Goal: Communication & Community: Ask a question

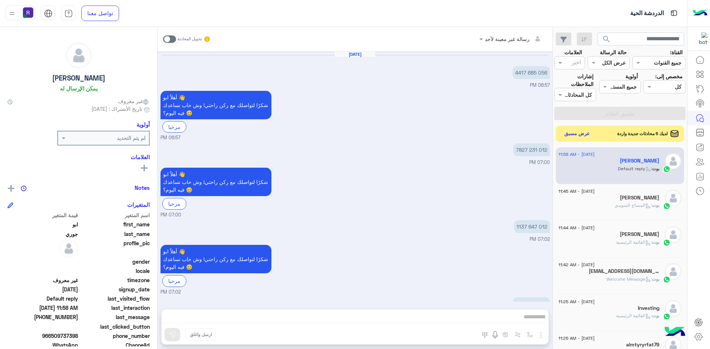
scroll to position [316, 0]
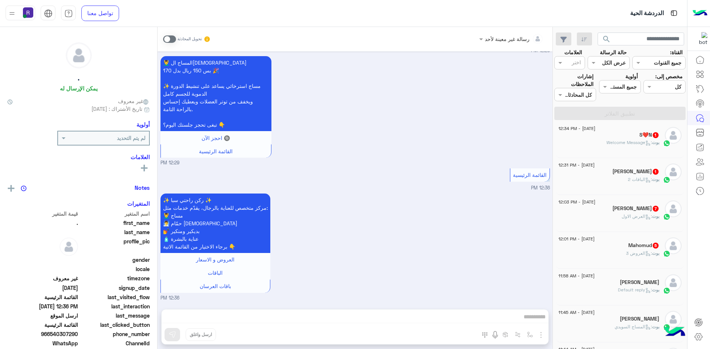
scroll to position [74, 0]
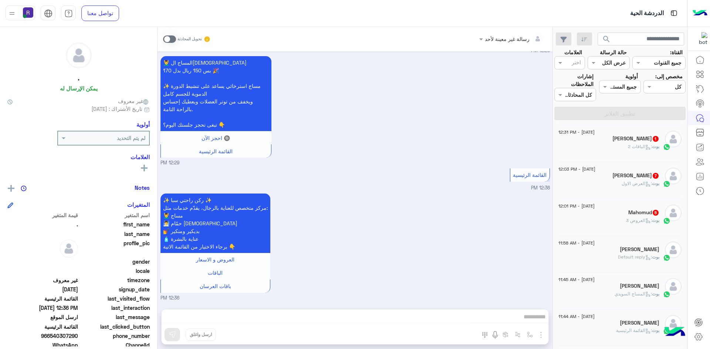
click at [636, 213] on h5 "Mahomud 5" at bounding box center [643, 213] width 31 height 6
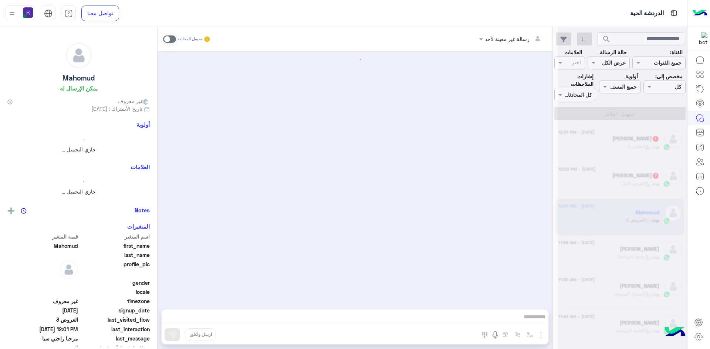
scroll to position [374, 0]
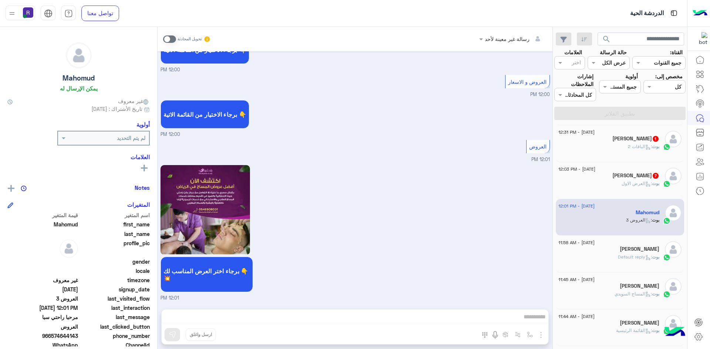
click at [172, 40] on span at bounding box center [169, 39] width 13 height 7
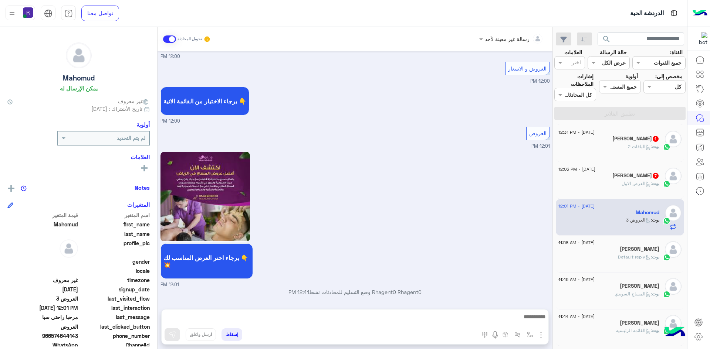
scroll to position [387, 0]
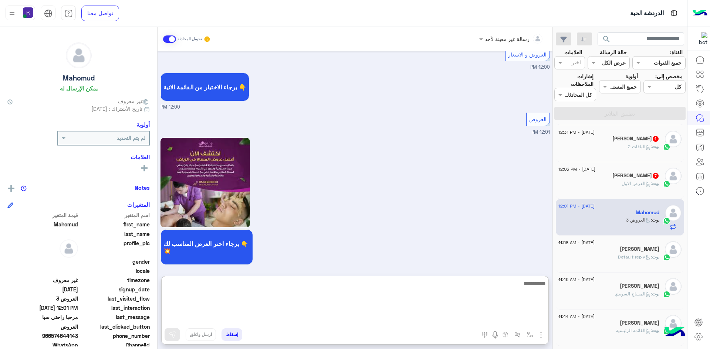
paste textarea "**********"
type textarea "*"
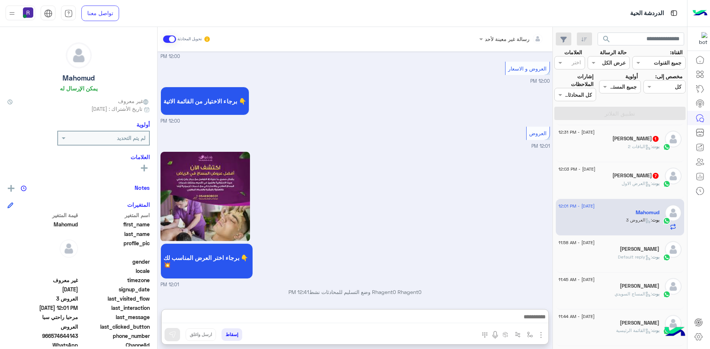
click at [627, 187] on div "بوت : العرض الاول" at bounding box center [608, 186] width 101 height 13
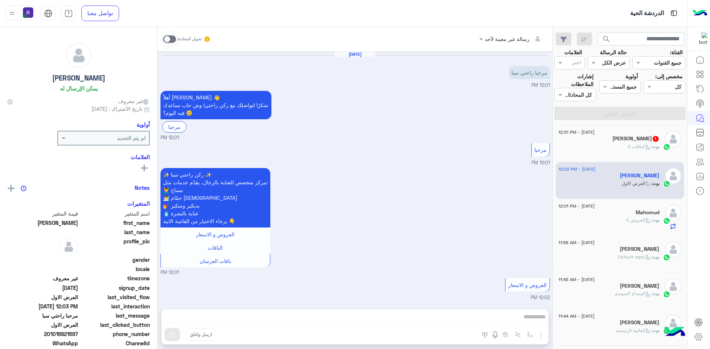
scroll to position [726, 0]
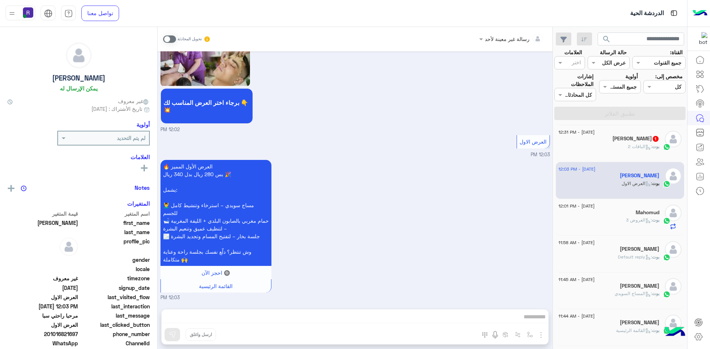
click at [638, 142] on h5 "Abu-Hala 1" at bounding box center [635, 139] width 47 height 6
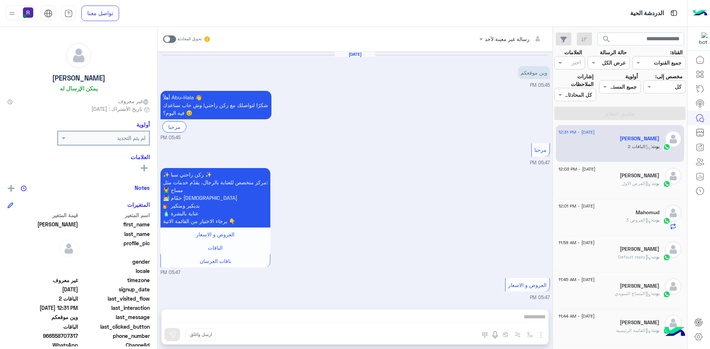
scroll to position [496, 0]
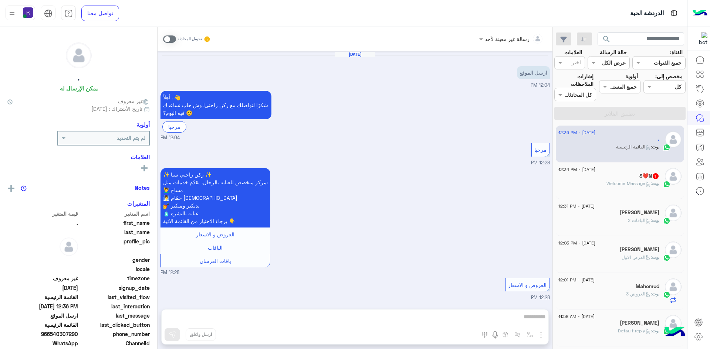
scroll to position [319, 0]
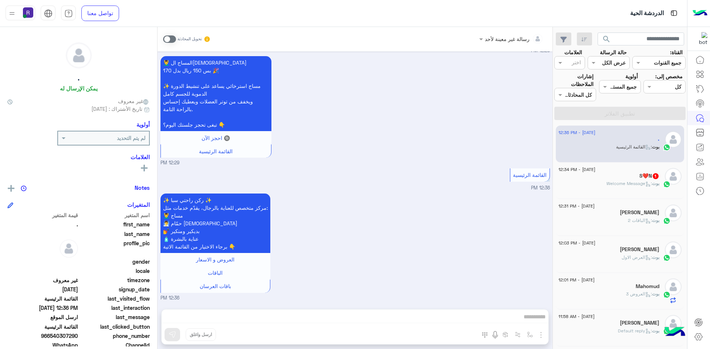
click at [626, 185] on span ": Welcome Message" at bounding box center [628, 184] width 45 height 6
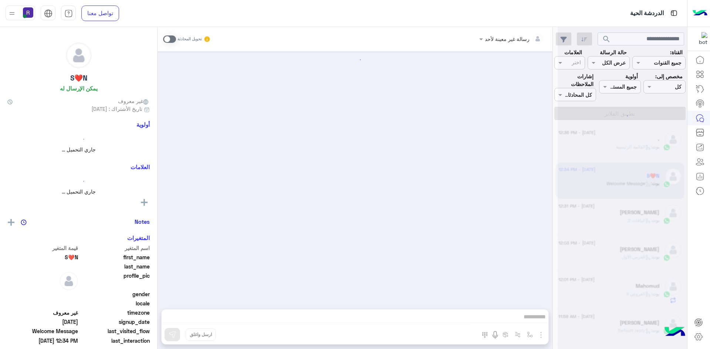
scroll to position [613, 0]
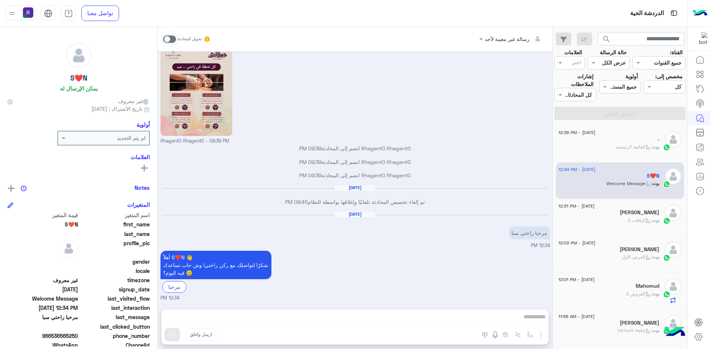
click at [599, 149] on div "بوت : القائمة الرئيسية" at bounding box center [608, 150] width 101 height 13
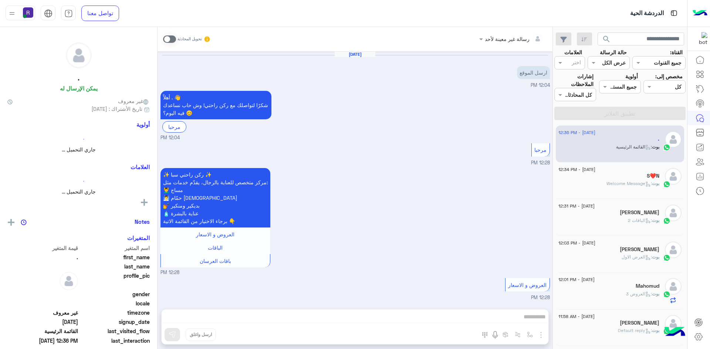
scroll to position [319, 0]
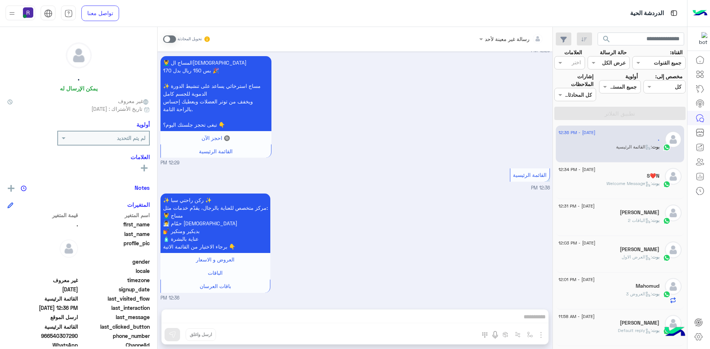
click at [173, 41] on span at bounding box center [169, 39] width 13 height 7
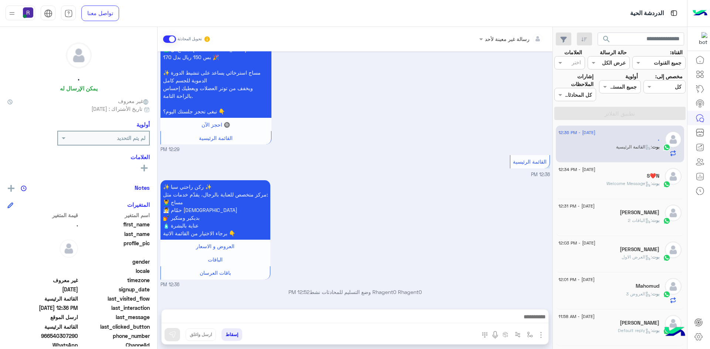
click at [542, 333] on img "button" at bounding box center [541, 335] width 9 height 9
click at [538, 322] on img at bounding box center [539, 319] width 6 height 9
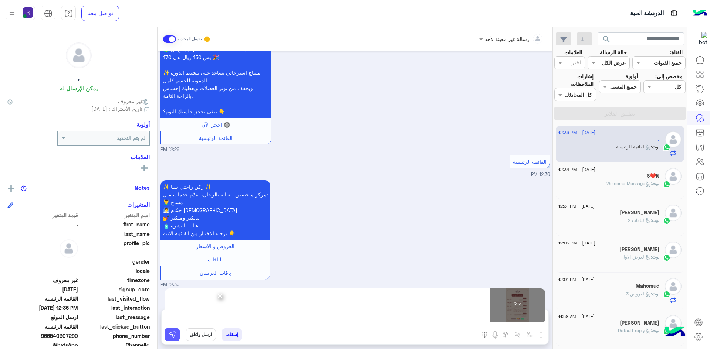
click at [176, 337] on img at bounding box center [172, 334] width 7 height 7
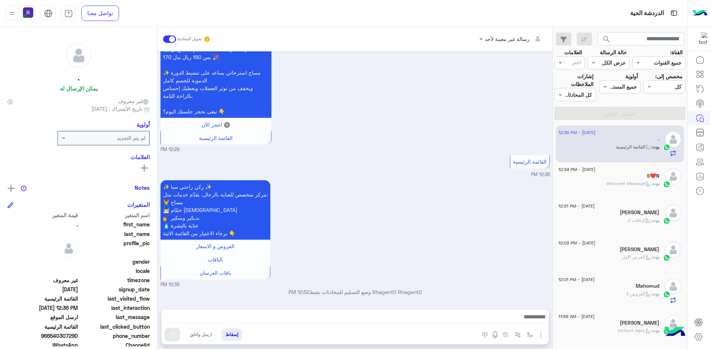
click at [616, 183] on span ": Welcome Message" at bounding box center [628, 184] width 45 height 6
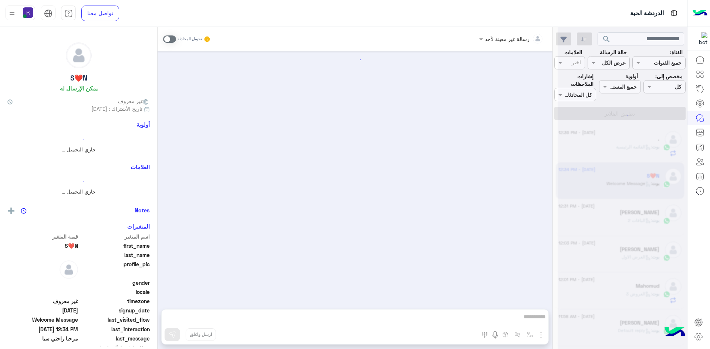
scroll to position [613, 0]
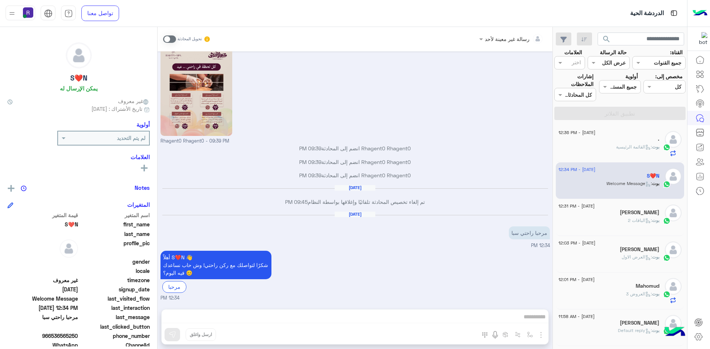
click at [173, 40] on span at bounding box center [169, 39] width 13 height 7
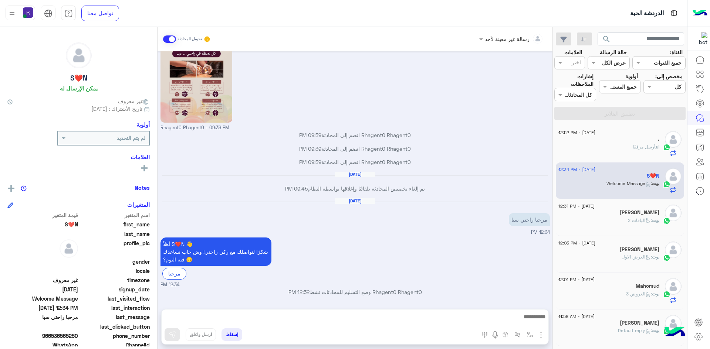
click at [543, 336] on img "button" at bounding box center [541, 335] width 9 height 9
click at [530, 322] on span "الصور" at bounding box center [527, 319] width 14 height 9
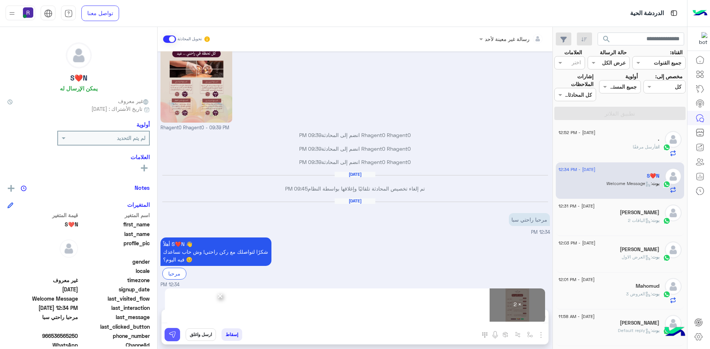
click at [172, 335] on img at bounding box center [172, 334] width 7 height 7
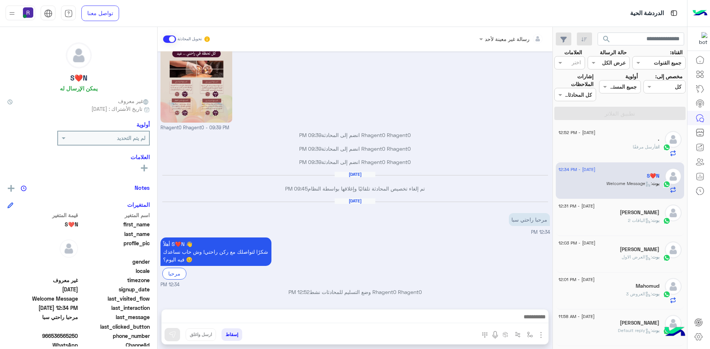
click at [629, 224] on div "بوت : الباقات 2" at bounding box center [608, 223] width 101 height 13
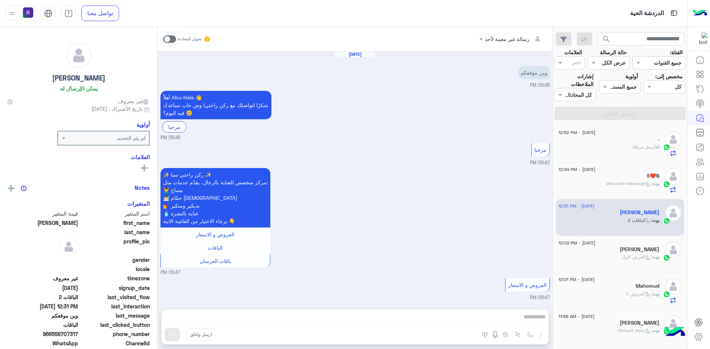
scroll to position [496, 0]
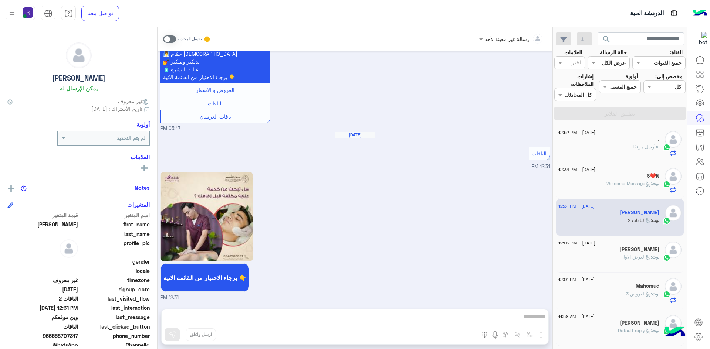
click at [173, 39] on span at bounding box center [169, 39] width 13 height 7
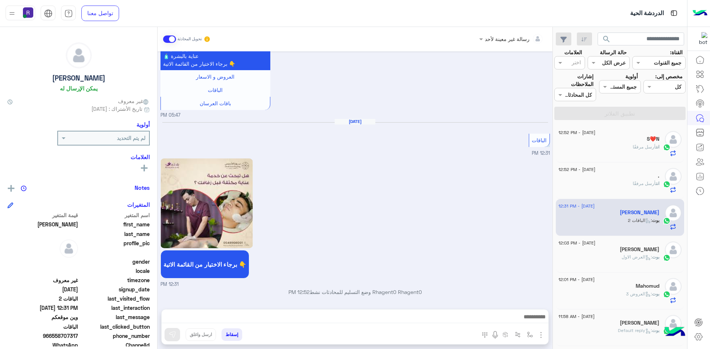
click at [541, 336] on img "button" at bounding box center [541, 335] width 9 height 9
click at [536, 325] on button "الصور" at bounding box center [529, 319] width 31 height 15
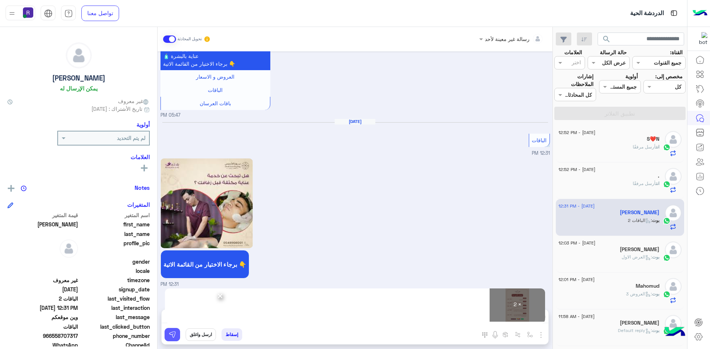
click at [170, 335] on img at bounding box center [172, 334] width 7 height 7
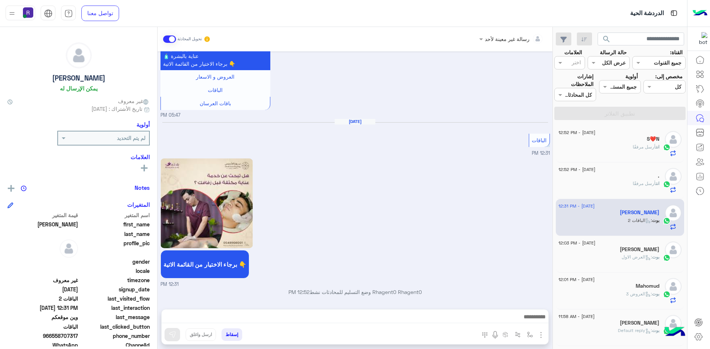
click at [640, 255] on span ": العرض الاول" at bounding box center [637, 257] width 30 height 6
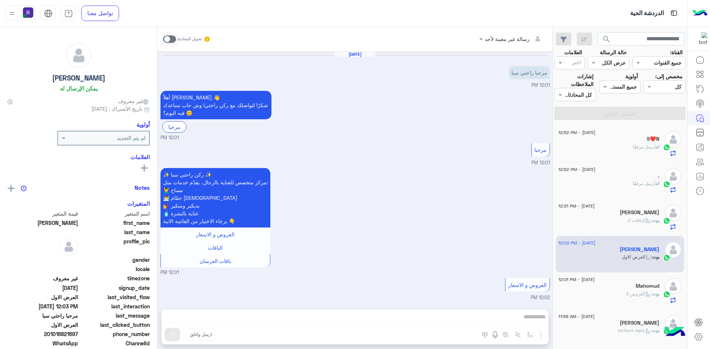
scroll to position [726, 0]
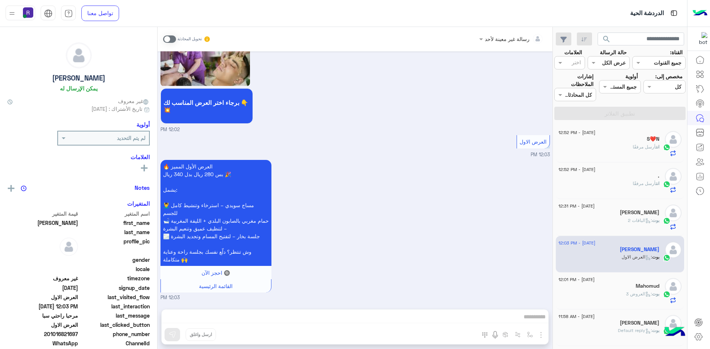
click at [173, 38] on span at bounding box center [169, 39] width 13 height 7
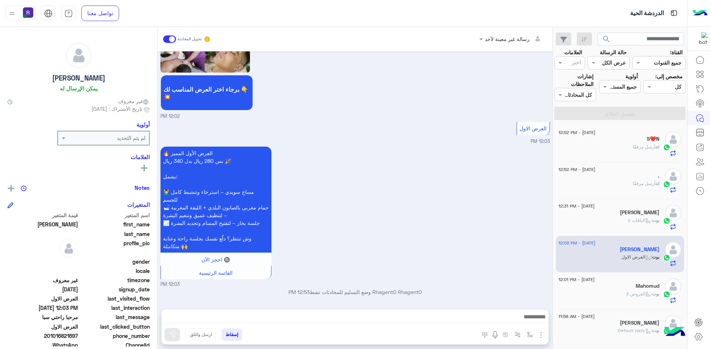
click at [542, 337] on img "button" at bounding box center [541, 335] width 9 height 9
click at [523, 321] on span "الصور" at bounding box center [527, 319] width 14 height 9
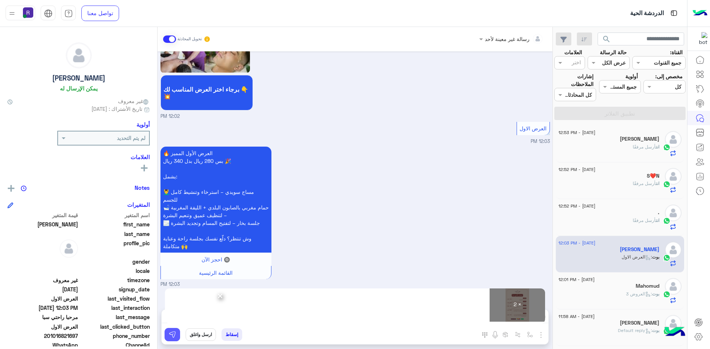
click at [178, 337] on button at bounding box center [173, 334] width 16 height 13
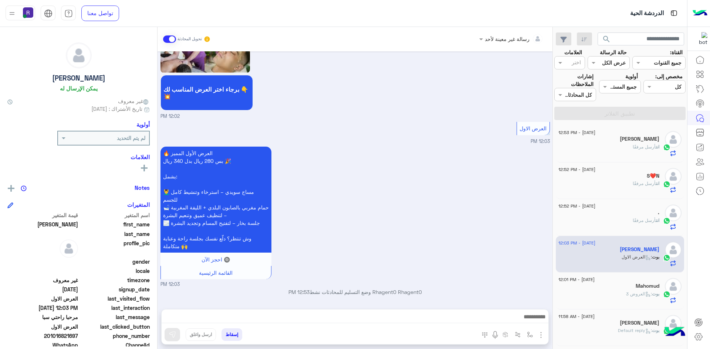
click at [647, 293] on icon at bounding box center [648, 295] width 6 height 6
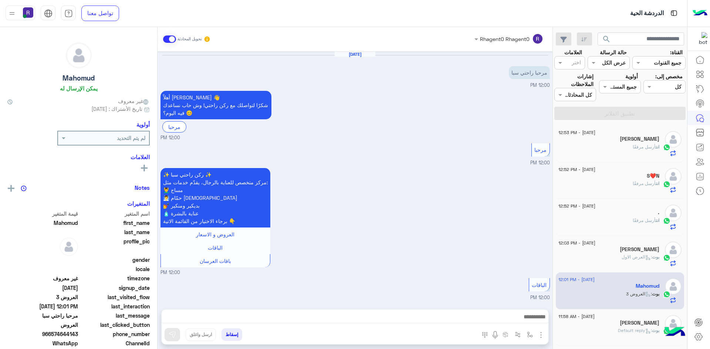
scroll to position [387, 0]
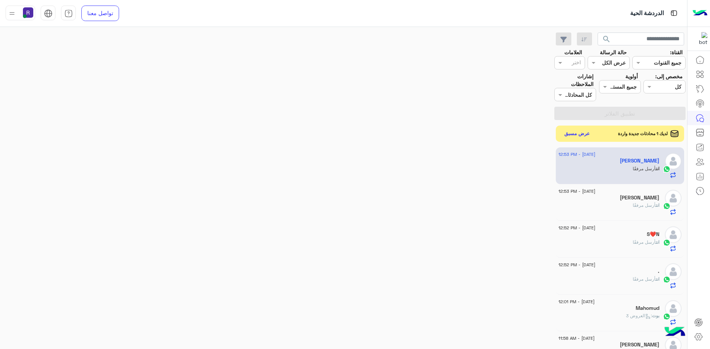
scroll to position [954, 0]
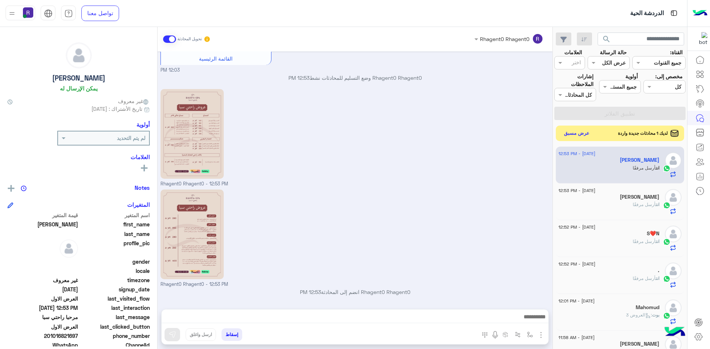
click at [574, 134] on button "عرض مسبق" at bounding box center [576, 134] width 31 height 10
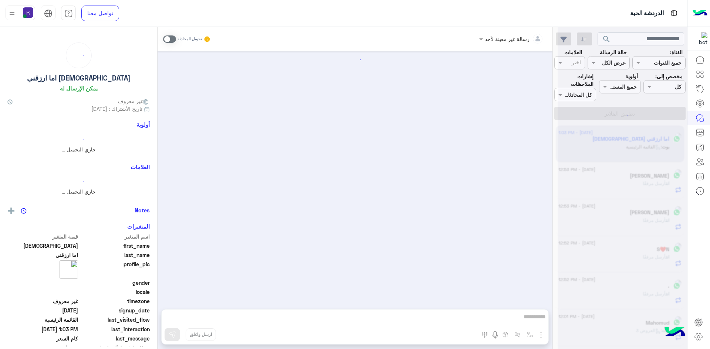
scroll to position [129, 0]
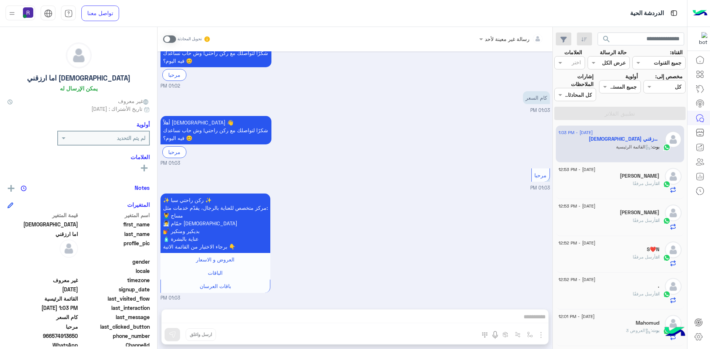
click at [173, 36] on span at bounding box center [169, 39] width 13 height 7
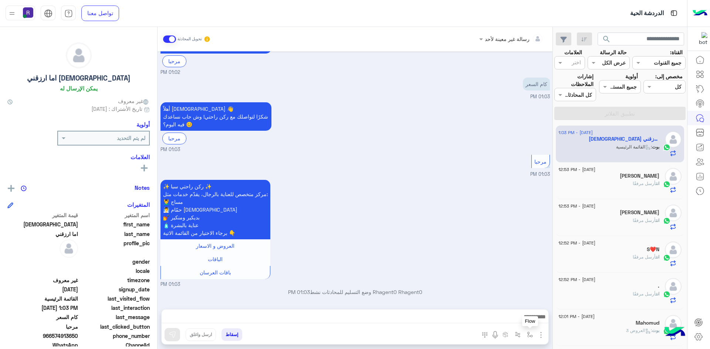
click at [529, 334] on img "button" at bounding box center [530, 335] width 6 height 6
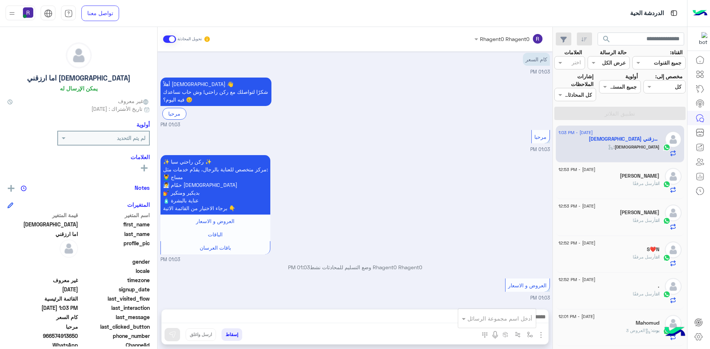
click at [540, 336] on img "button" at bounding box center [541, 335] width 9 height 9
click at [523, 321] on span "الصور" at bounding box center [527, 319] width 14 height 9
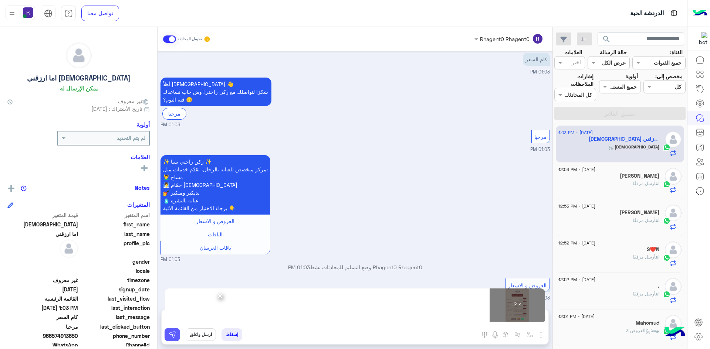
click at [172, 337] on img at bounding box center [172, 334] width 7 height 7
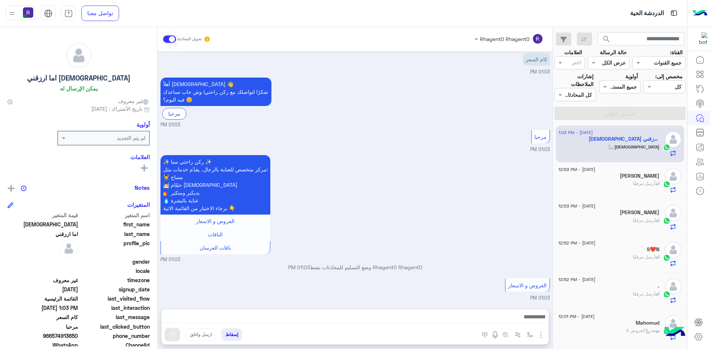
click at [616, 223] on div "انت أرسل مرفقًا" at bounding box center [608, 223] width 101 height 13
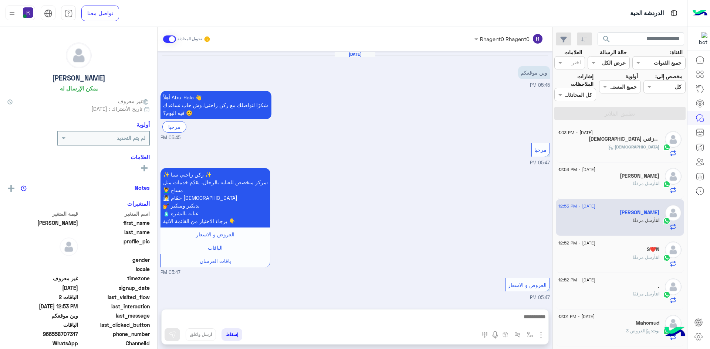
scroll to position [724, 0]
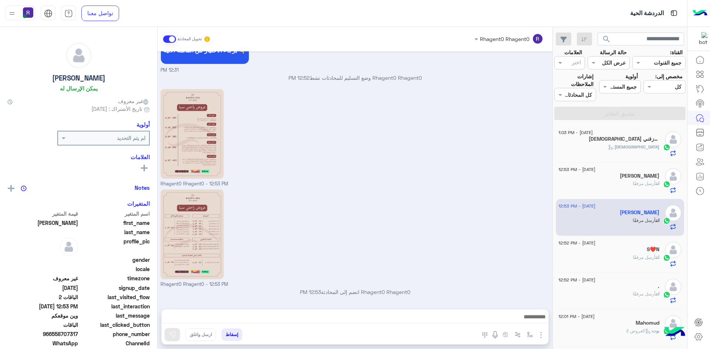
click at [622, 144] on div "الله :" at bounding box center [608, 150] width 101 height 13
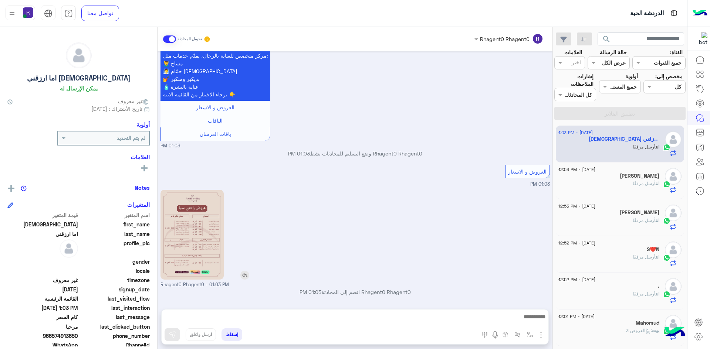
scroll to position [382, 0]
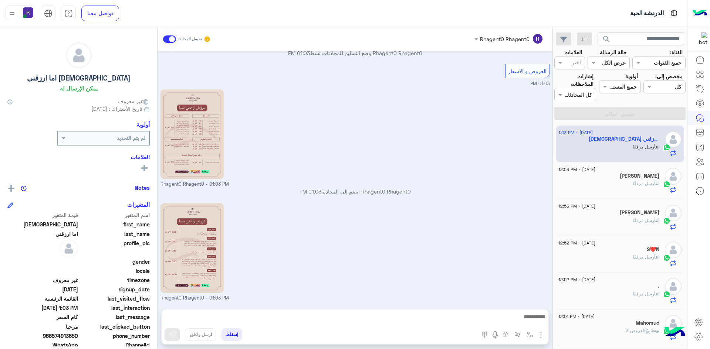
click at [622, 185] on div "انت أرسل مرفقًا" at bounding box center [608, 186] width 101 height 13
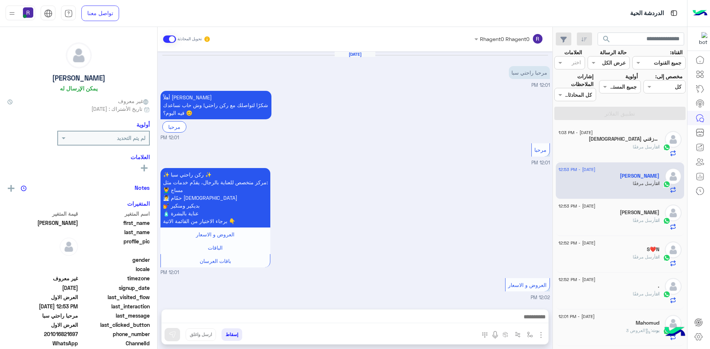
scroll to position [954, 0]
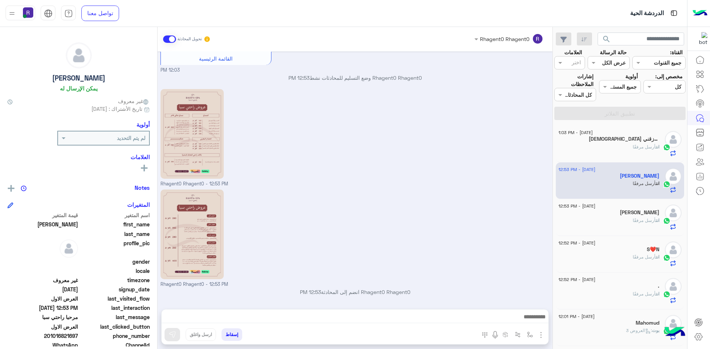
click at [616, 147] on div "انت أرسل مرفقًا" at bounding box center [608, 150] width 101 height 13
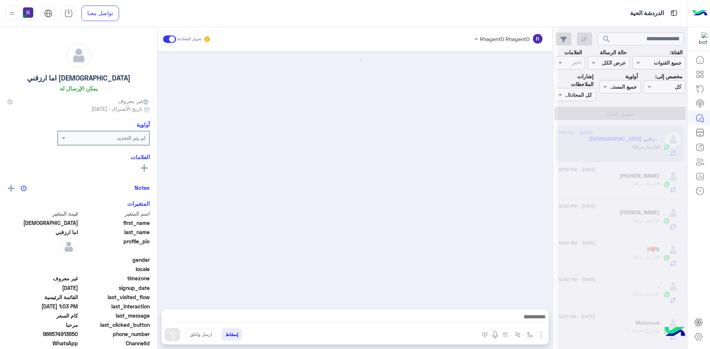
scroll to position [382, 0]
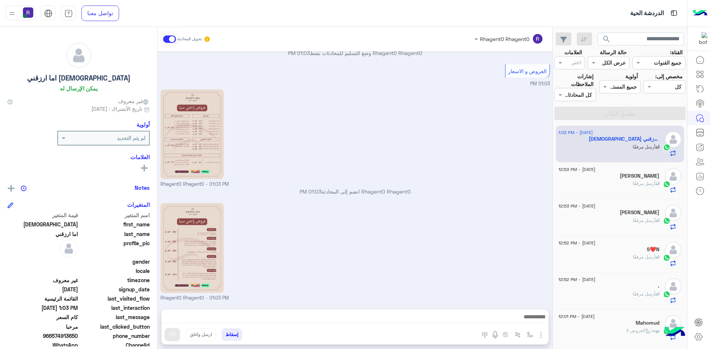
click at [614, 182] on div "انت أرسل مرفقًا" at bounding box center [608, 186] width 101 height 13
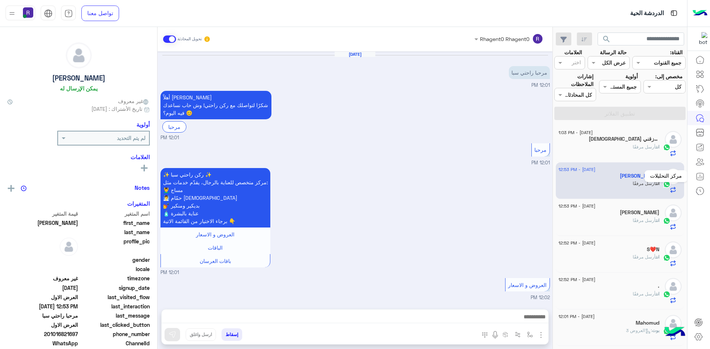
scroll to position [954, 0]
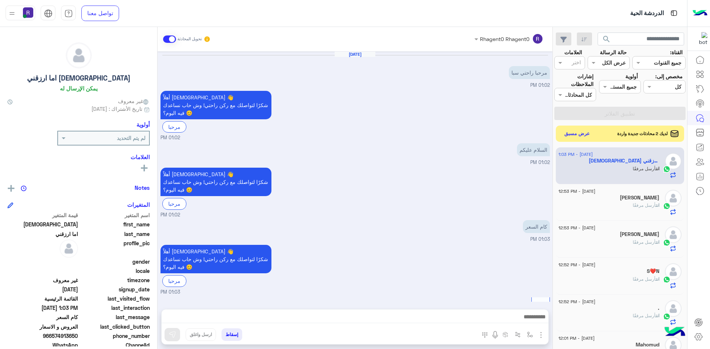
scroll to position [382, 0]
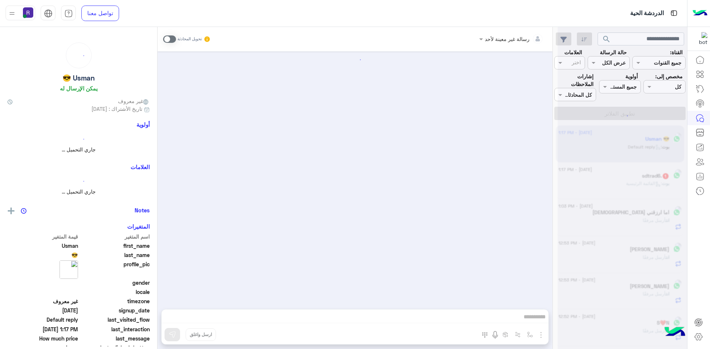
scroll to position [52, 0]
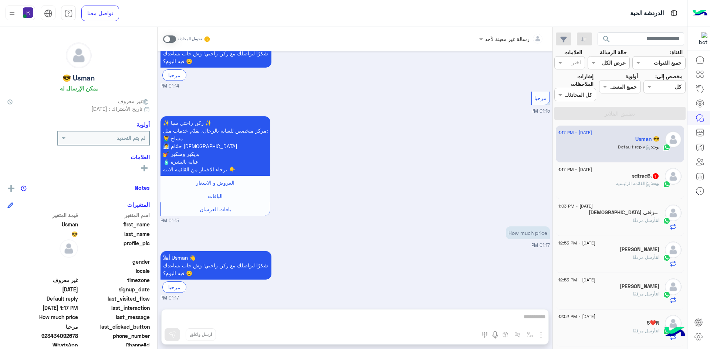
click at [602, 181] on div "بوت : القائمة الرئيسية" at bounding box center [608, 186] width 101 height 13
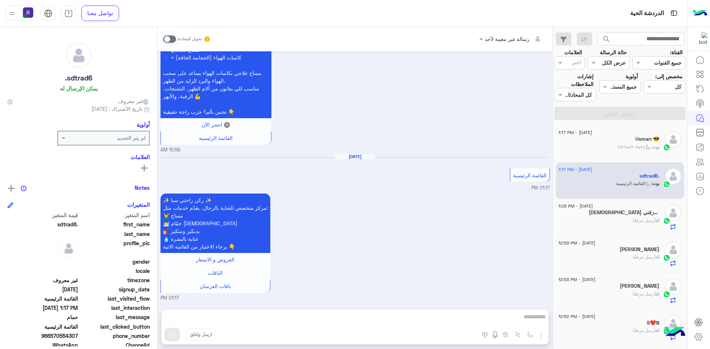
scroll to position [533, 0]
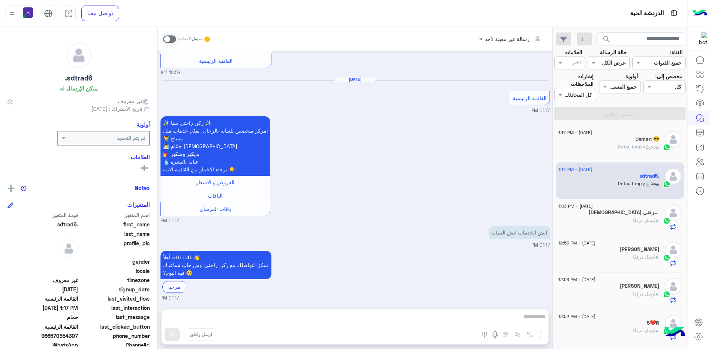
click at [626, 147] on span ": Default reply" at bounding box center [635, 147] width 34 height 6
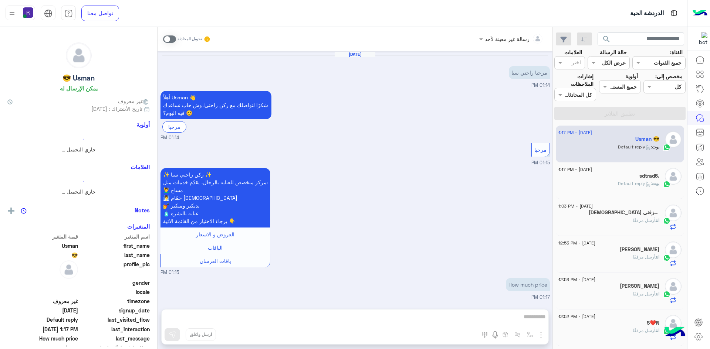
scroll to position [52, 0]
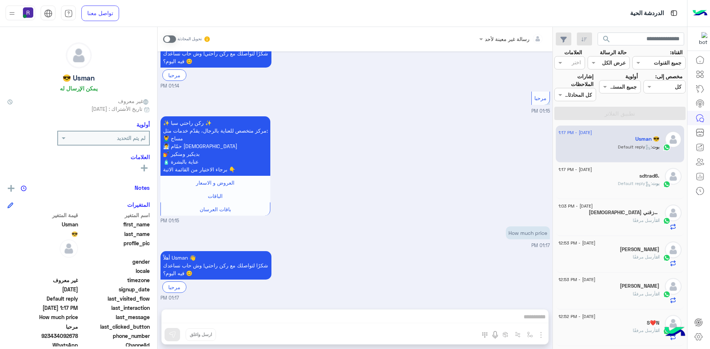
click at [640, 181] on span ": Default reply" at bounding box center [635, 184] width 34 height 6
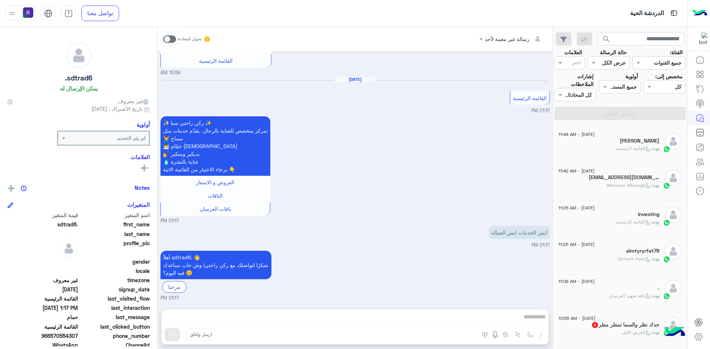
scroll to position [370, 0]
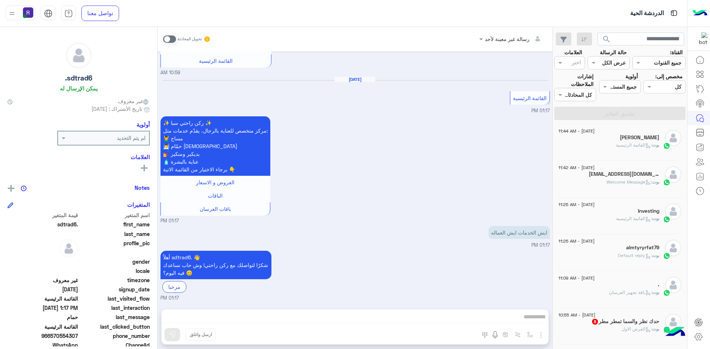
click at [632, 146] on span ": القائمة الرئيسية" at bounding box center [634, 145] width 36 height 6
